Goal: Transaction & Acquisition: Purchase product/service

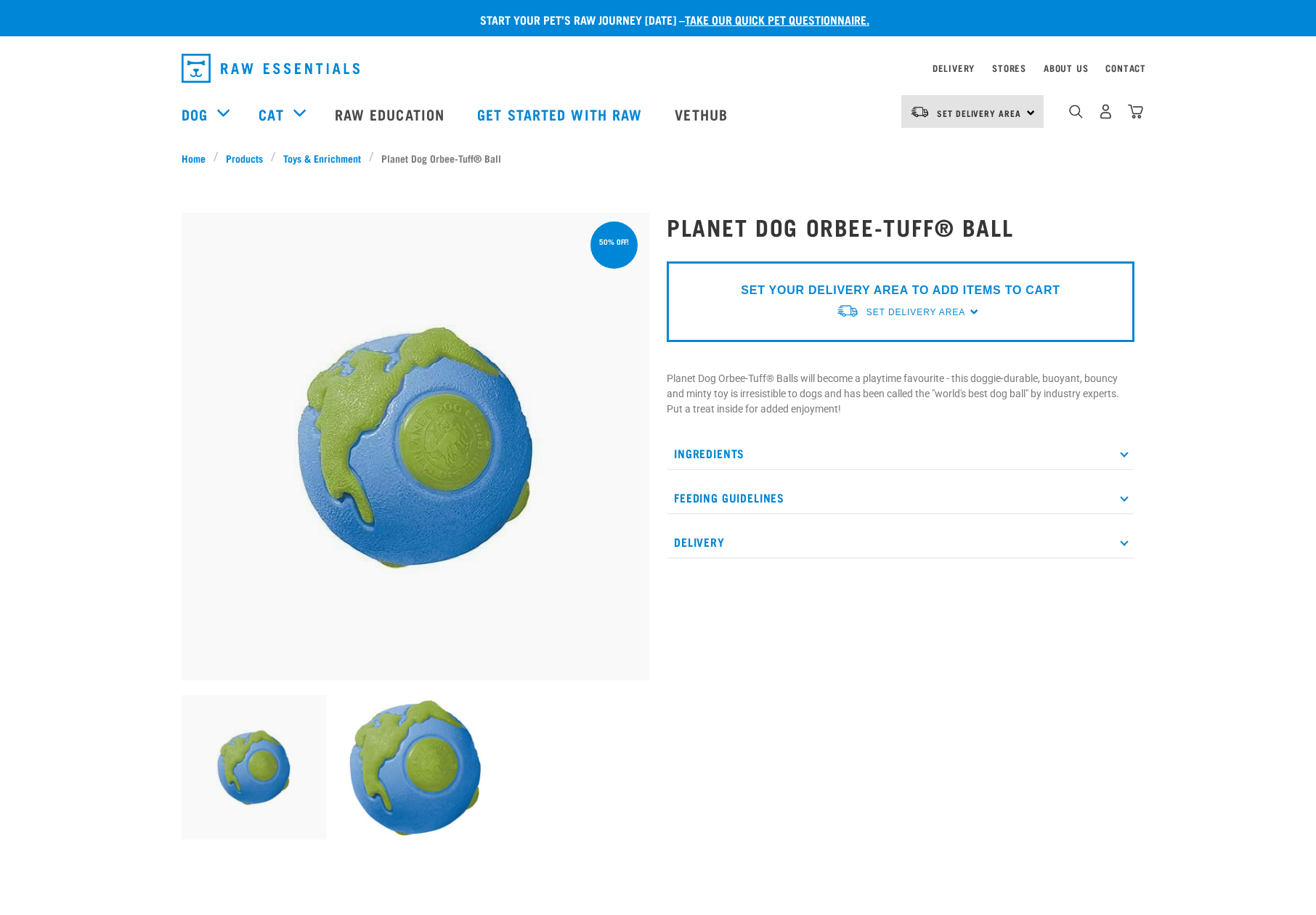
click at [1126, 452] on icon at bounding box center [1124, 453] width 8 height 8
click at [607, 213] on div at bounding box center [415, 213] width 468 height 0
click at [818, 228] on h1 "Planet Dog Orbee-Tuff® Ball" at bounding box center [901, 226] width 468 height 26
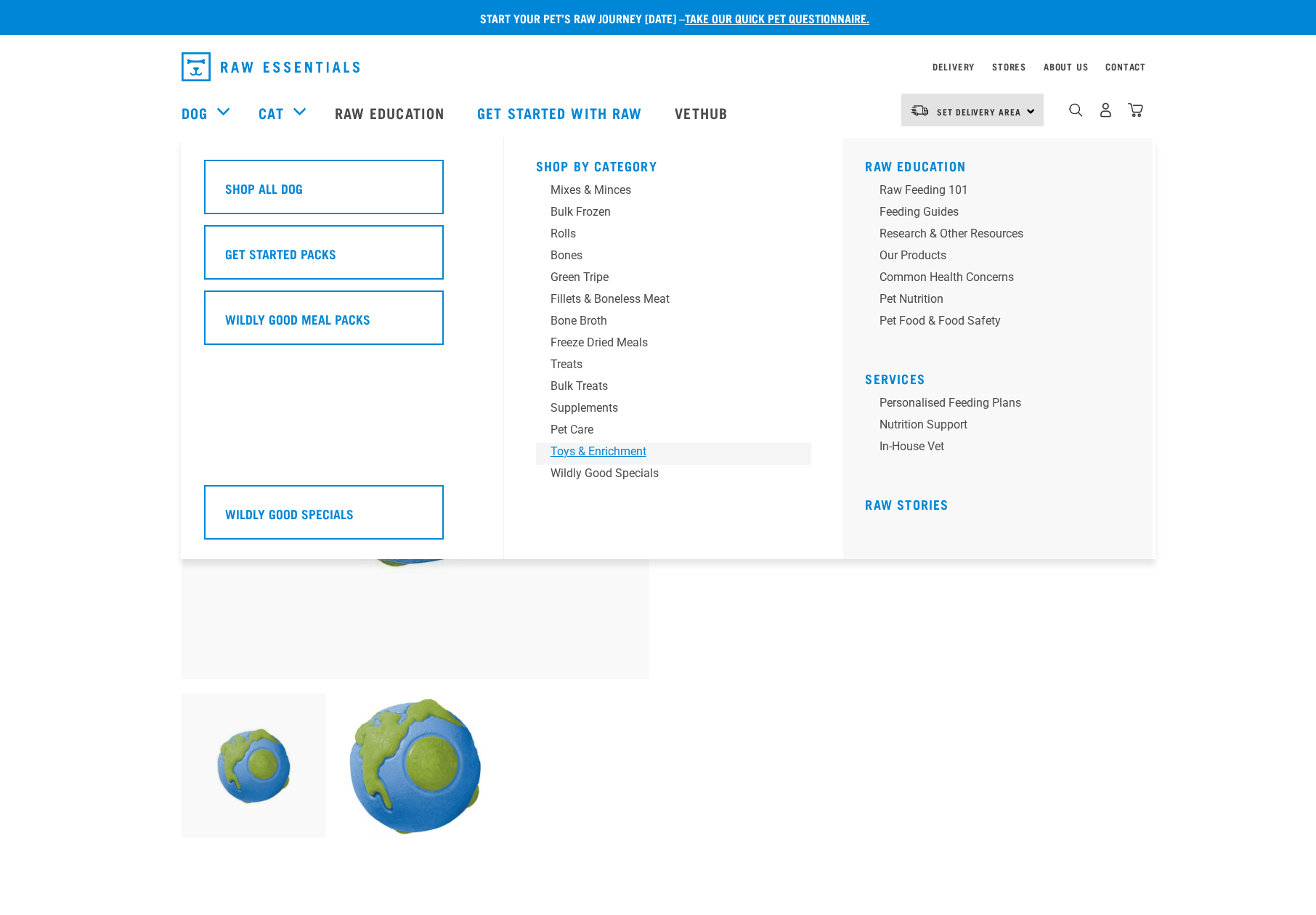
scroll to position [3, 0]
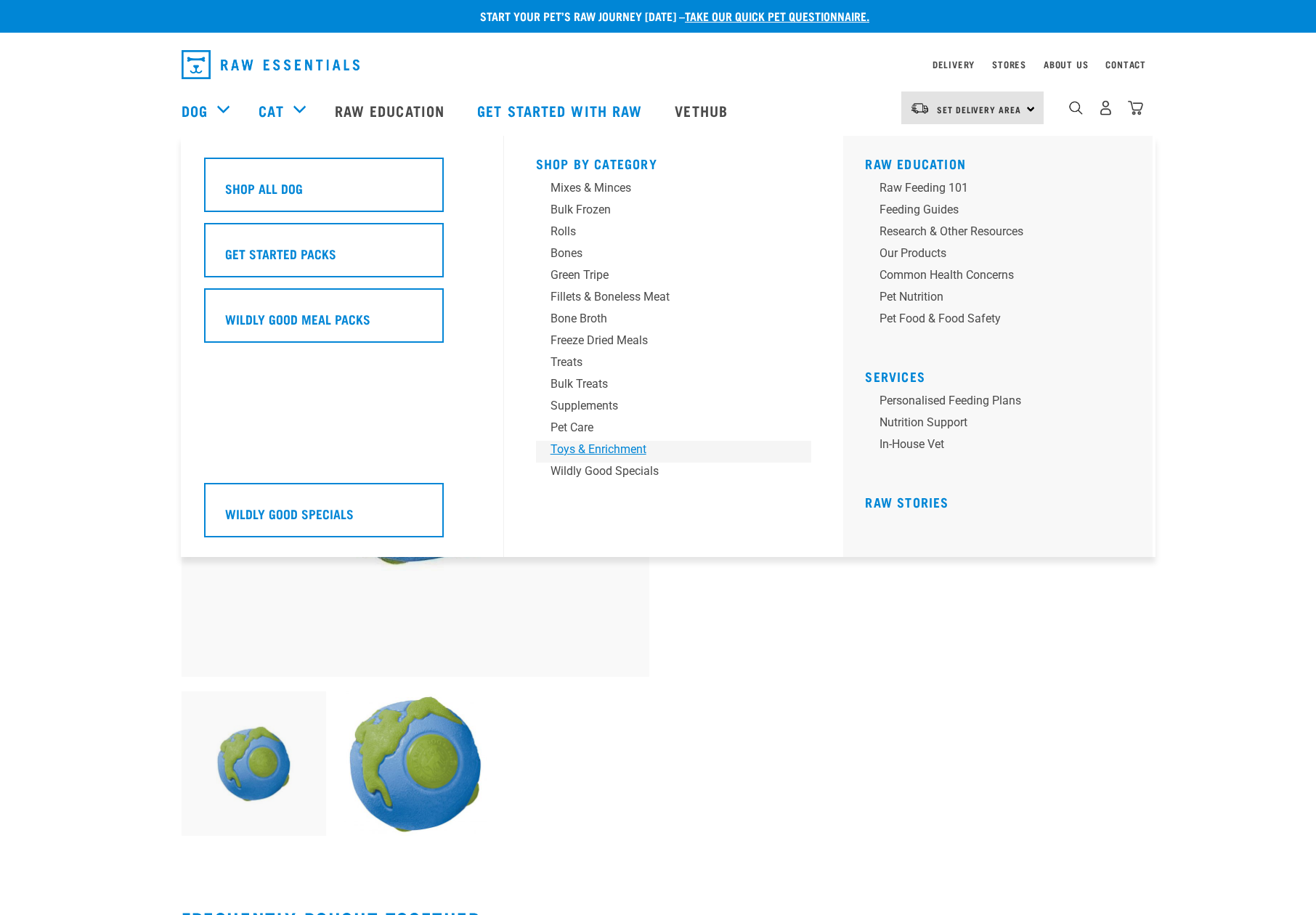
click at [597, 452] on div "Toys & Enrichment" at bounding box center [663, 450] width 226 height 18
click at [597, 450] on div "Toys & Enrichment" at bounding box center [663, 450] width 226 height 18
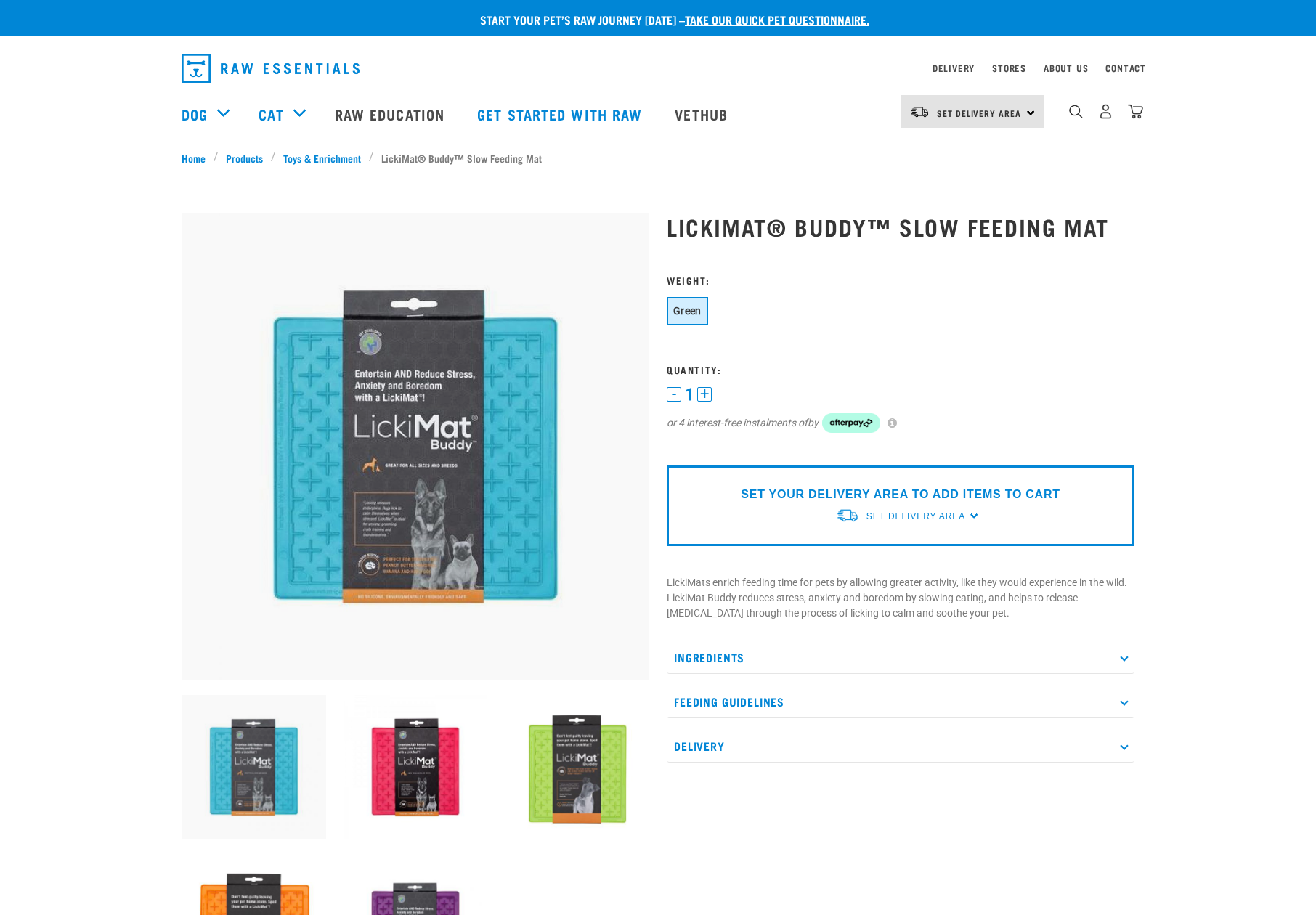
drag, startPoint x: 414, startPoint y: 114, endPoint x: 650, endPoint y: 217, distance: 257.5
click at [416, 115] on link "Raw Education" at bounding box center [391, 114] width 142 height 58
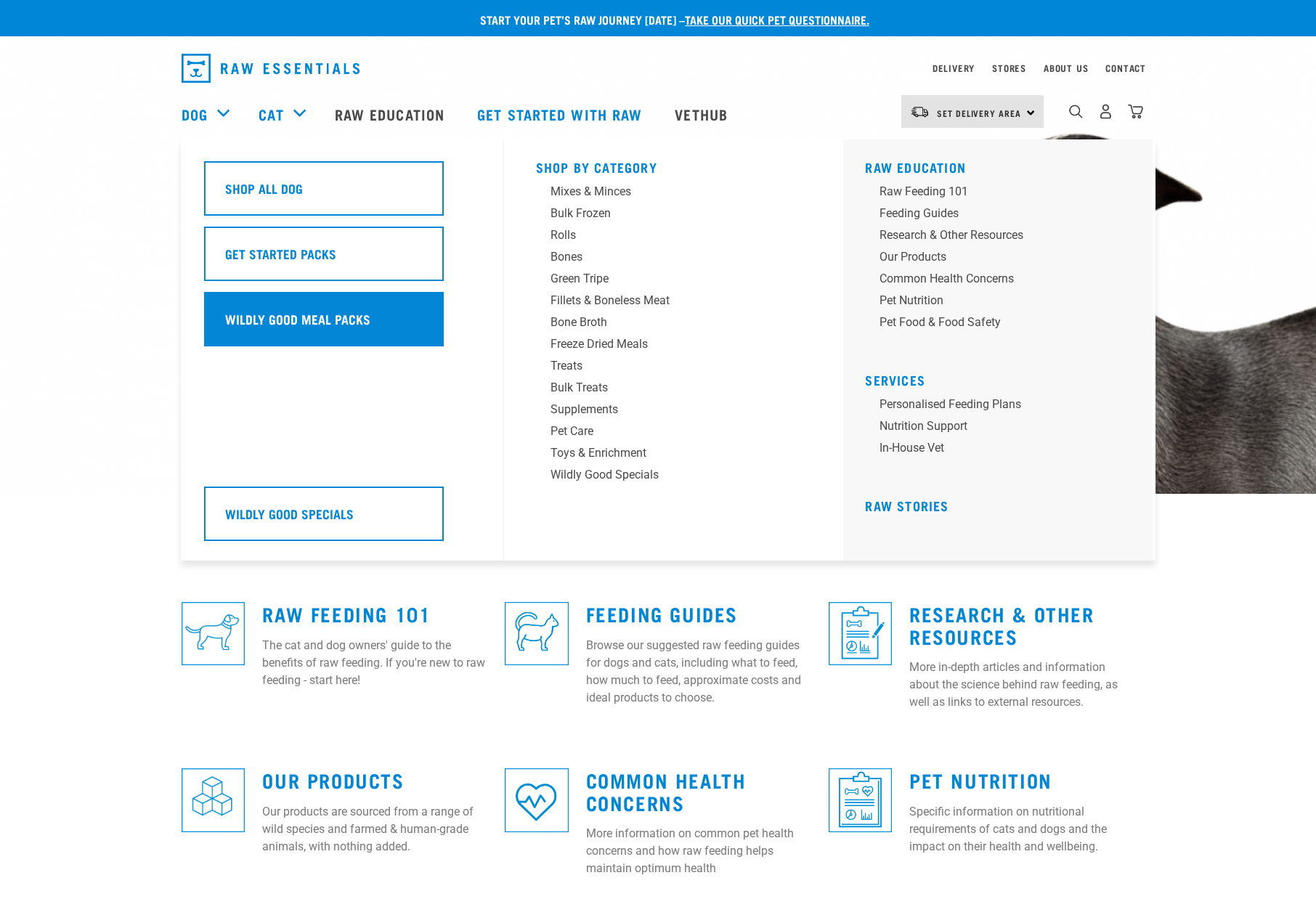
scroll to position [-2, 0]
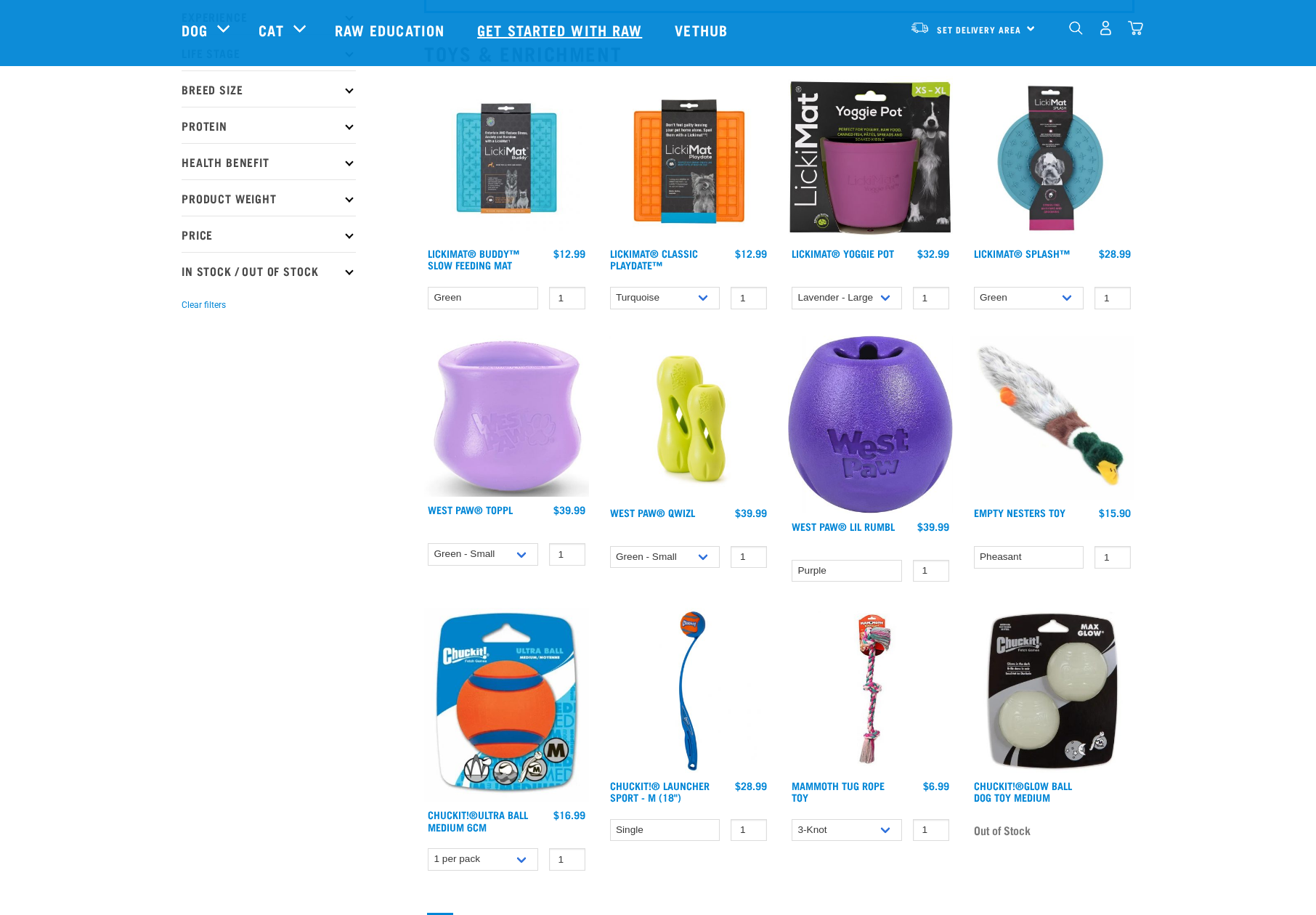
scroll to position [97, 0]
